Goal: Navigation & Orientation: Find specific page/section

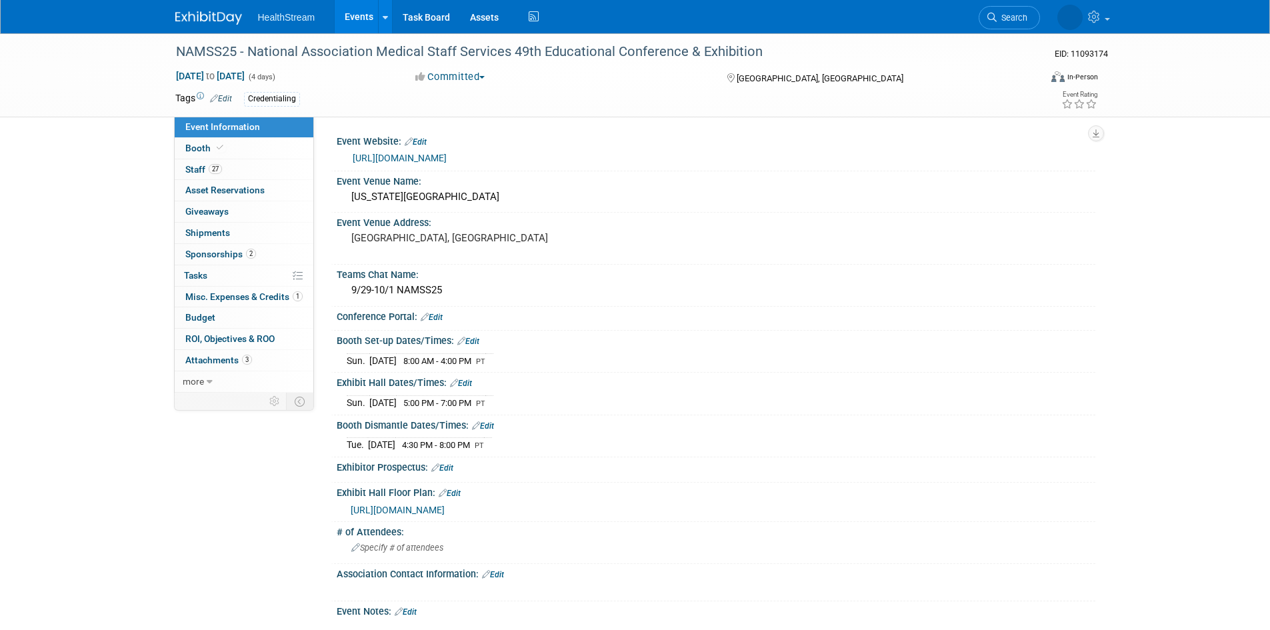
click at [362, 12] on link "Events" at bounding box center [359, 16] width 49 height 33
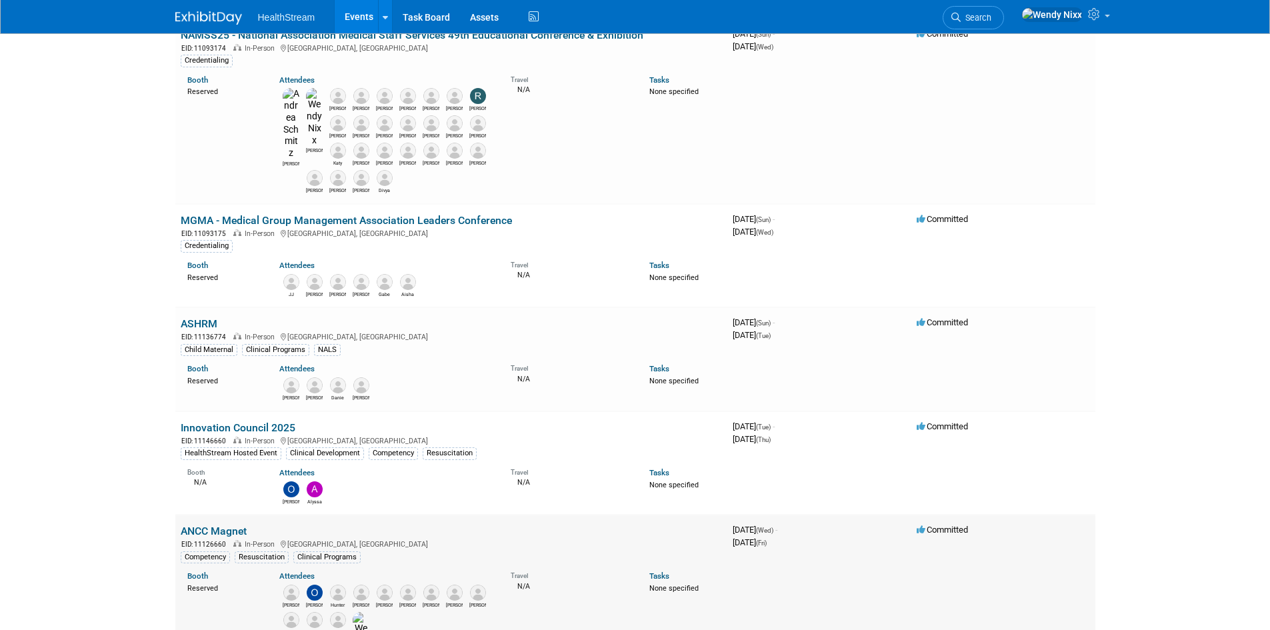
click at [218, 525] on link "ANCC Magnet" at bounding box center [214, 531] width 66 height 13
